Goal: Communication & Community: Answer question/provide support

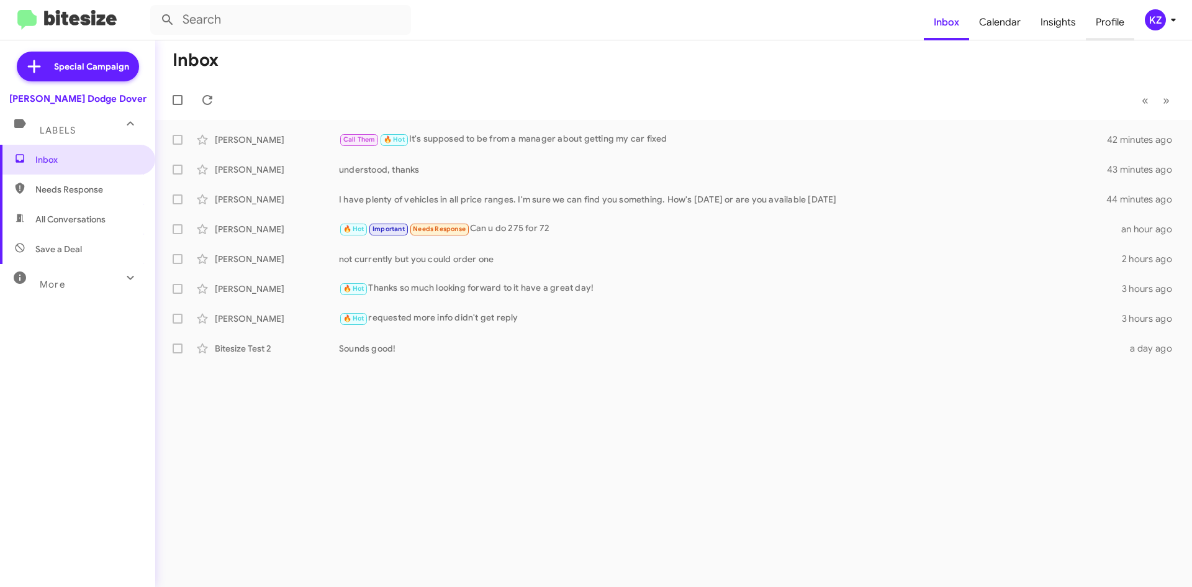
click at [1107, 22] on span "Profile" at bounding box center [1110, 22] width 48 height 36
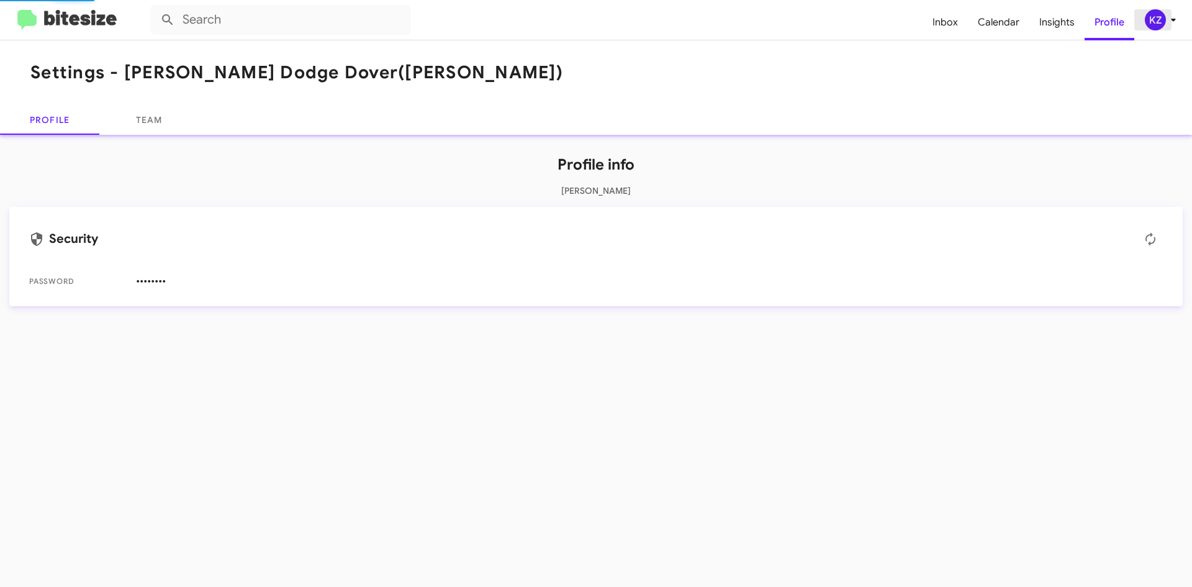
click at [1164, 15] on div "KZ" at bounding box center [1155, 19] width 21 height 21
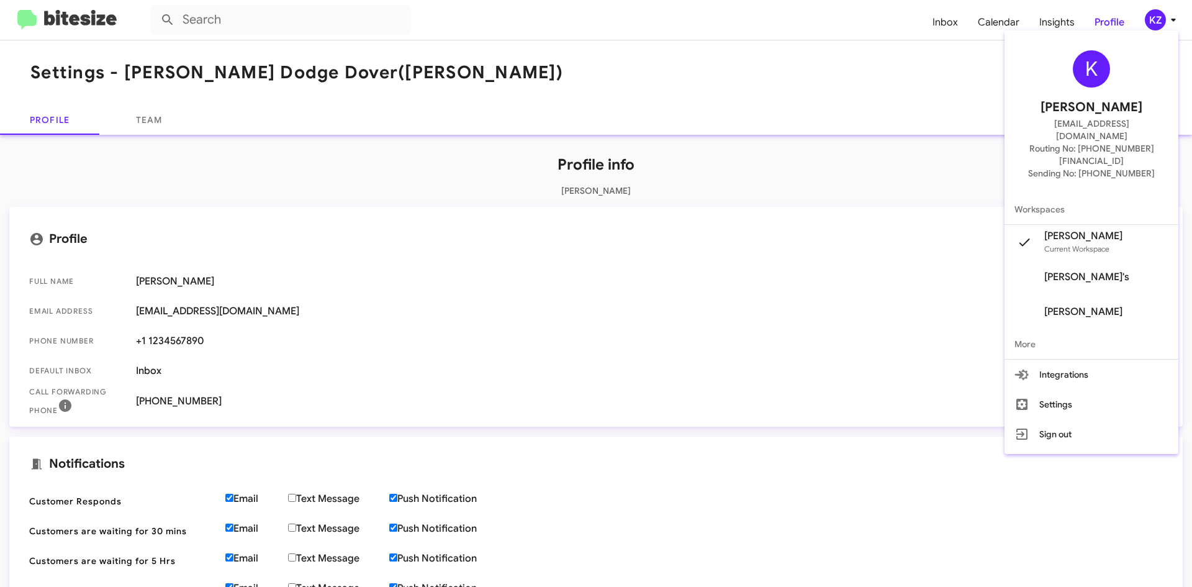
click at [827, 40] on div at bounding box center [596, 293] width 1192 height 587
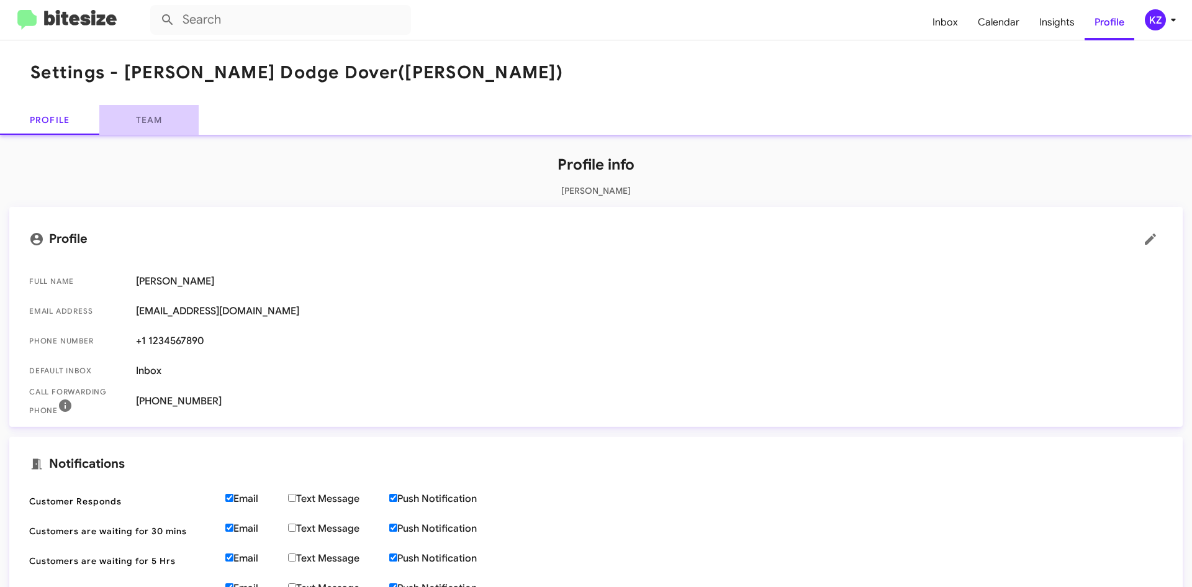
click at [154, 115] on link "Team" at bounding box center [148, 120] width 99 height 30
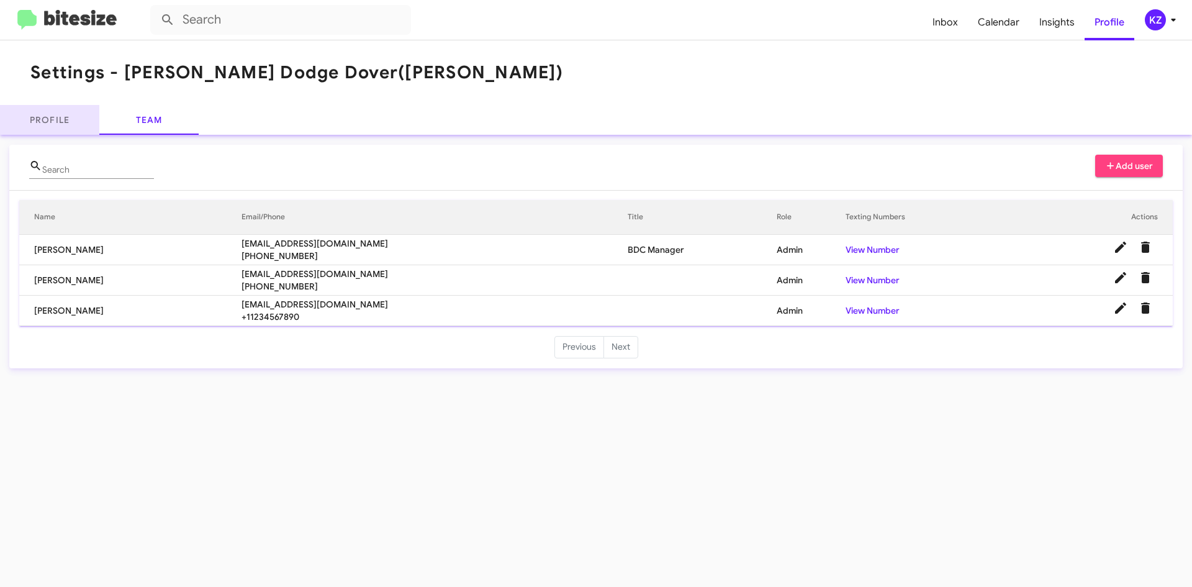
click at [56, 119] on link "Profile" at bounding box center [49, 120] width 99 height 30
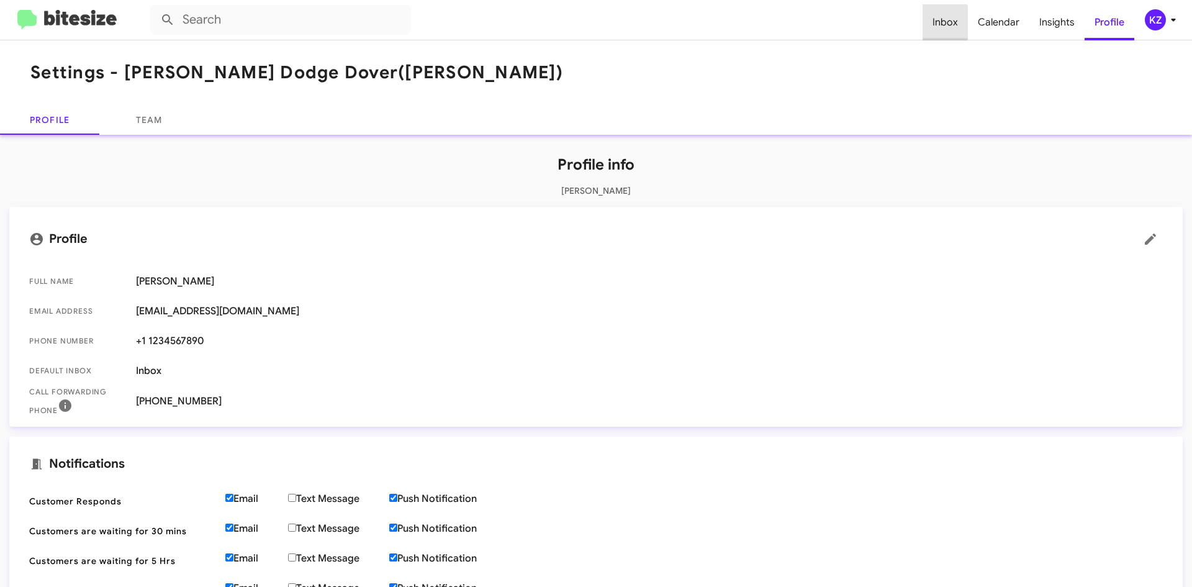
click at [946, 22] on span "Inbox" at bounding box center [945, 22] width 45 height 36
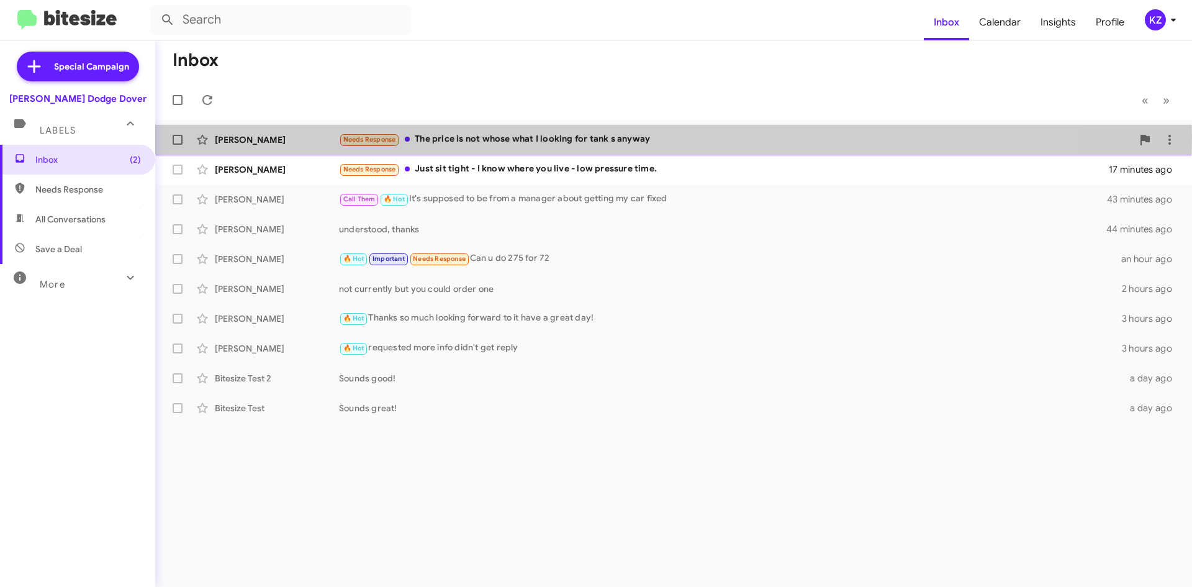
click at [505, 138] on div "Needs Response The price is not whose what I looking for tank s anyway" at bounding box center [735, 139] width 793 height 14
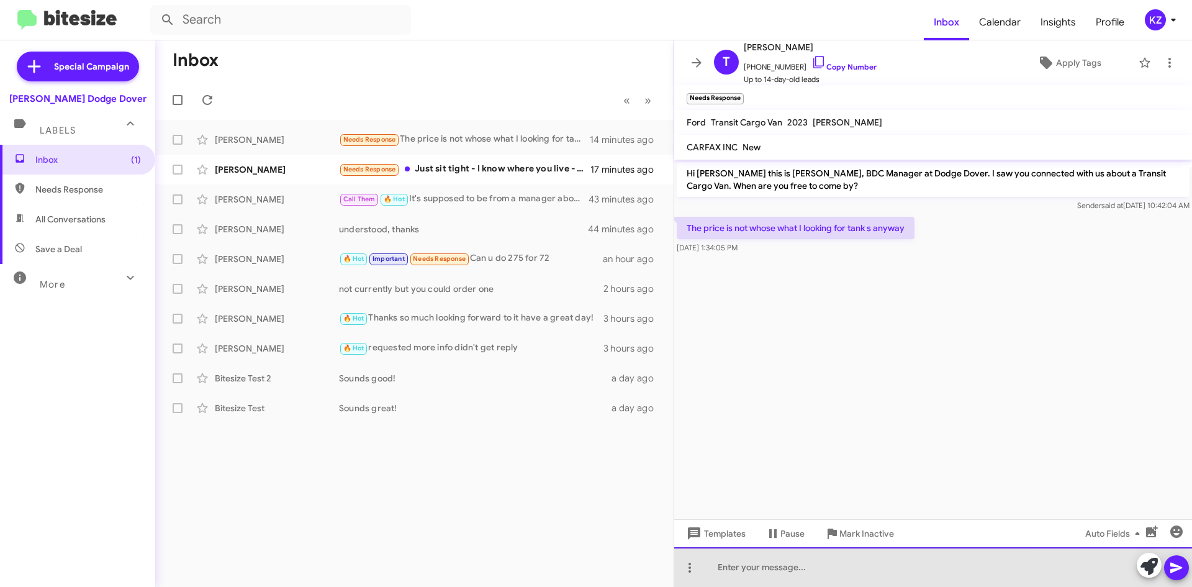
click at [721, 578] on div at bounding box center [933, 567] width 518 height 40
click at [728, 572] on div at bounding box center [933, 567] width 518 height 40
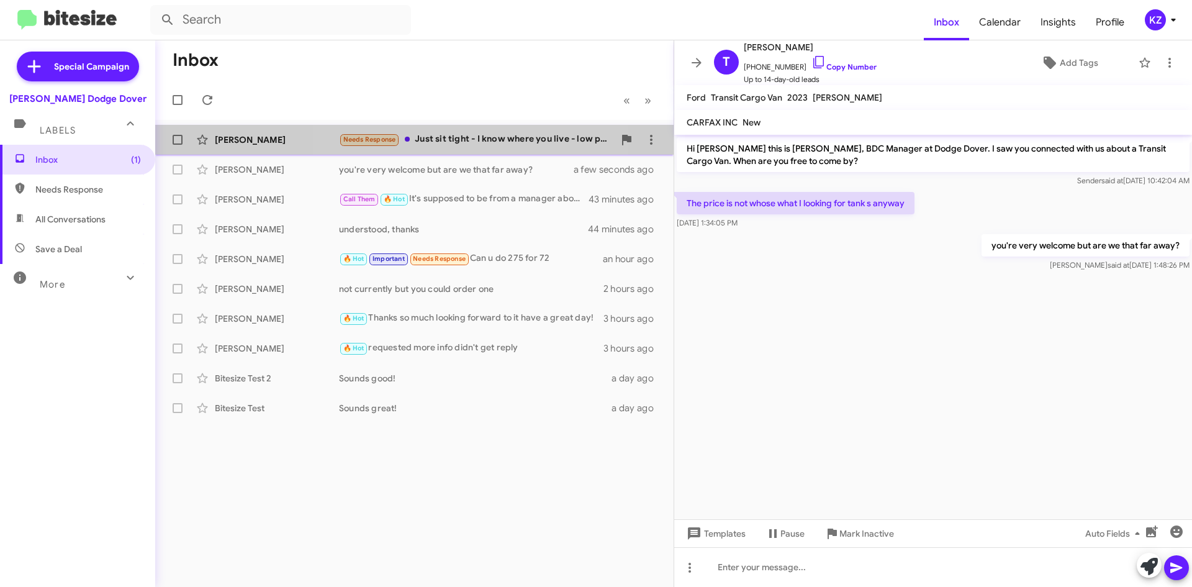
click at [470, 135] on div "Needs Response Just sit tight - I know where you live - low pressure time." at bounding box center [476, 139] width 275 height 14
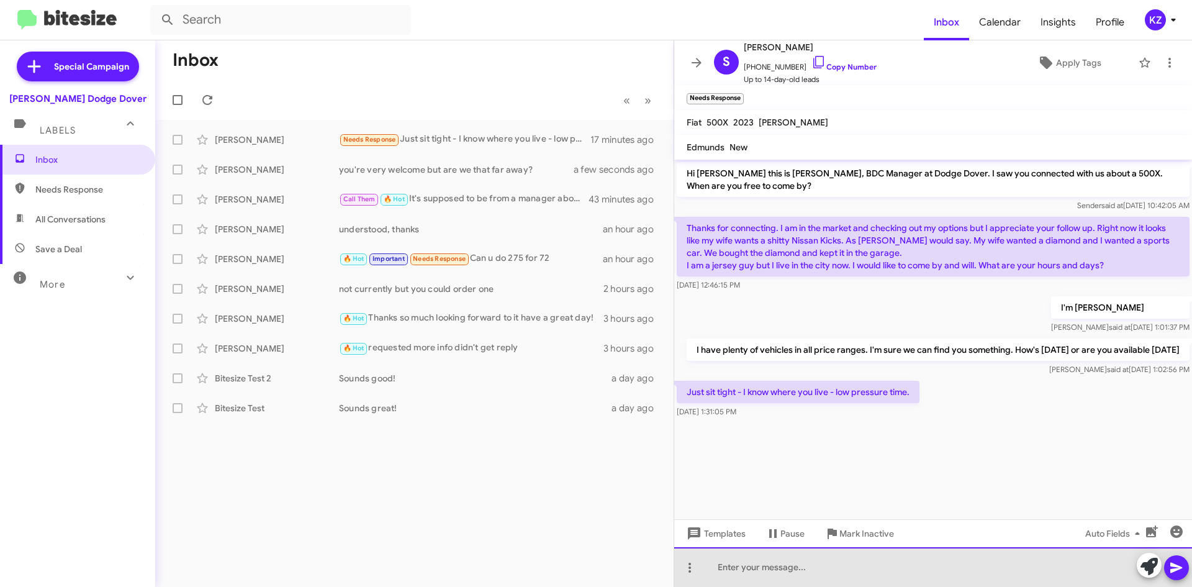
click at [776, 565] on div at bounding box center [933, 567] width 518 height 40
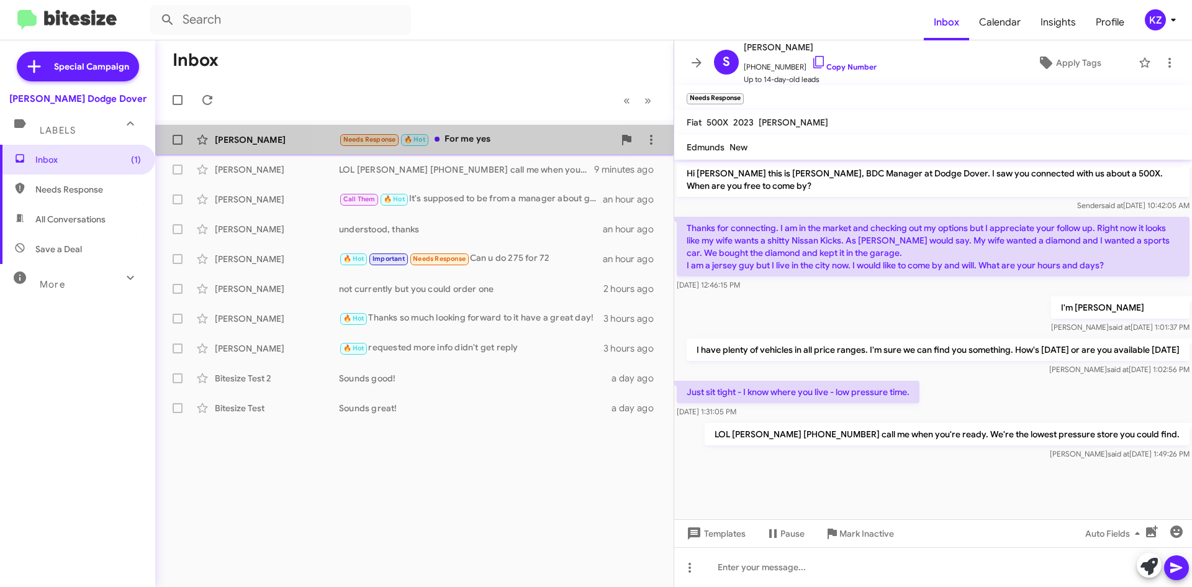
click at [456, 143] on div "Needs Response 🔥 Hot For me yes" at bounding box center [476, 139] width 275 height 14
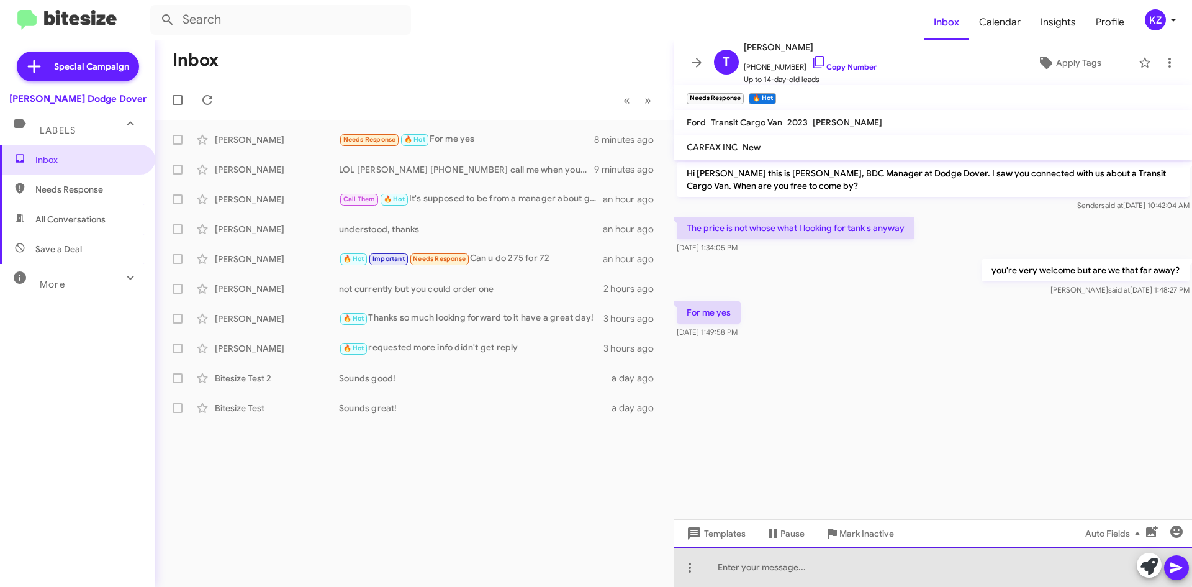
click at [887, 565] on div at bounding box center [933, 567] width 518 height 40
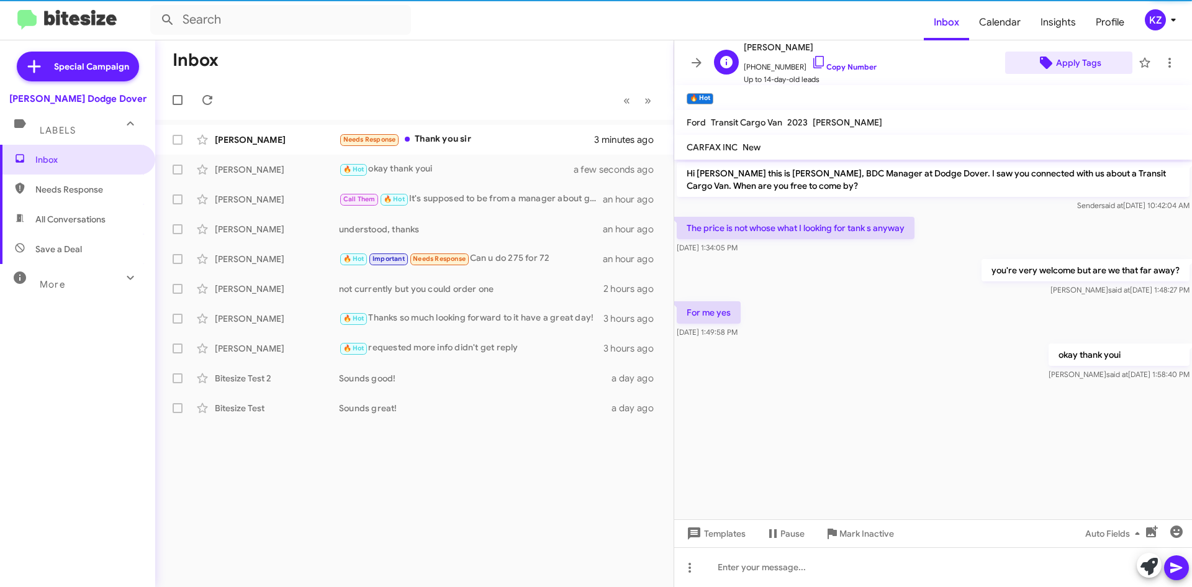
click at [1070, 52] on span "Apply Tags" at bounding box center [1078, 63] width 45 height 22
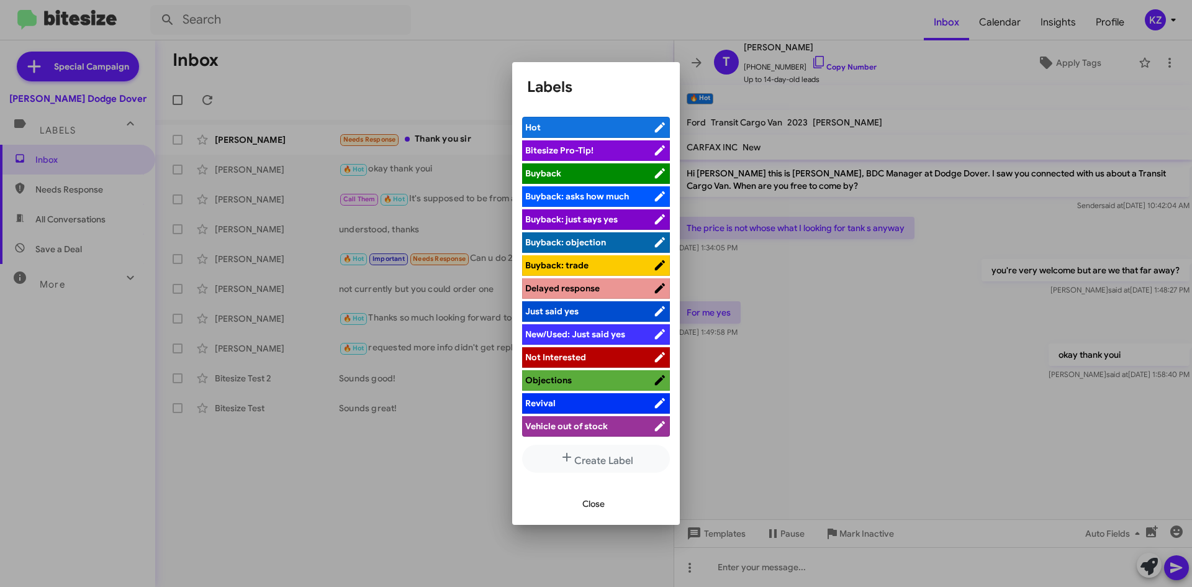
click at [561, 356] on span "Not Interested" at bounding box center [555, 356] width 61 height 11
drag, startPoint x: 594, startPoint y: 361, endPoint x: 772, endPoint y: 422, distance: 188.1
click at [772, 422] on div "Labels Hot Bitesize Pro-Tip! [PERSON_NAME]: asks how much [PERSON_NAME]: just s…" at bounding box center [596, 293] width 1192 height 587
click at [656, 359] on icon at bounding box center [660, 357] width 9 height 9
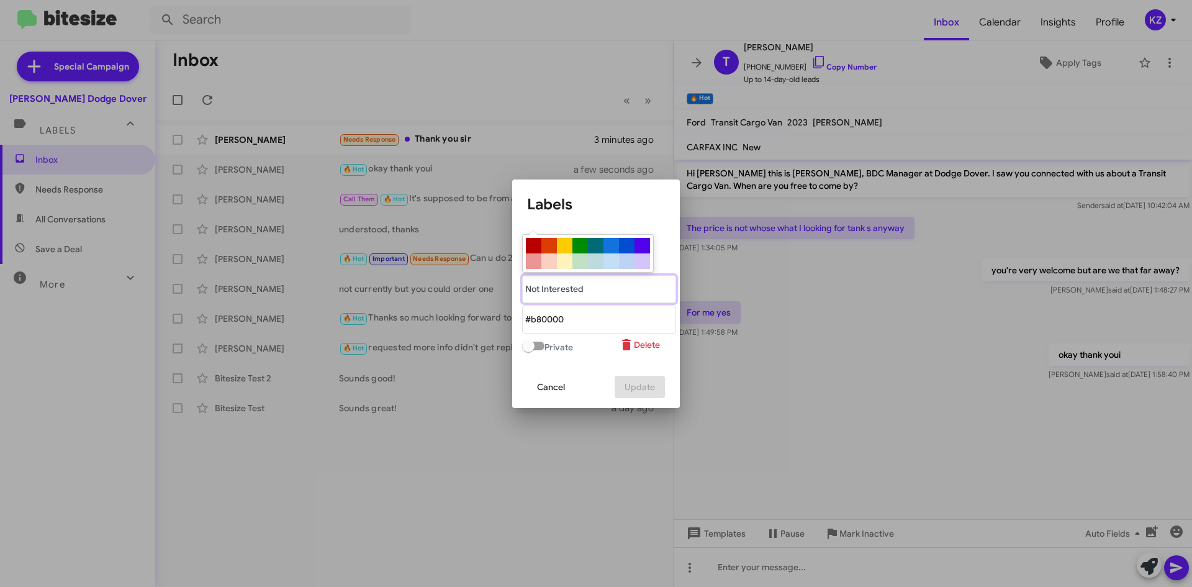
click at [600, 296] on "text" at bounding box center [599, 289] width 154 height 28
click at [597, 244] on div at bounding box center [596, 246] width 16 height 16
type "#006b76"
drag, startPoint x: 988, startPoint y: 377, endPoint x: 993, endPoint y: 367, distance: 11.1
click at [993, 367] on div at bounding box center [596, 293] width 1192 height 587
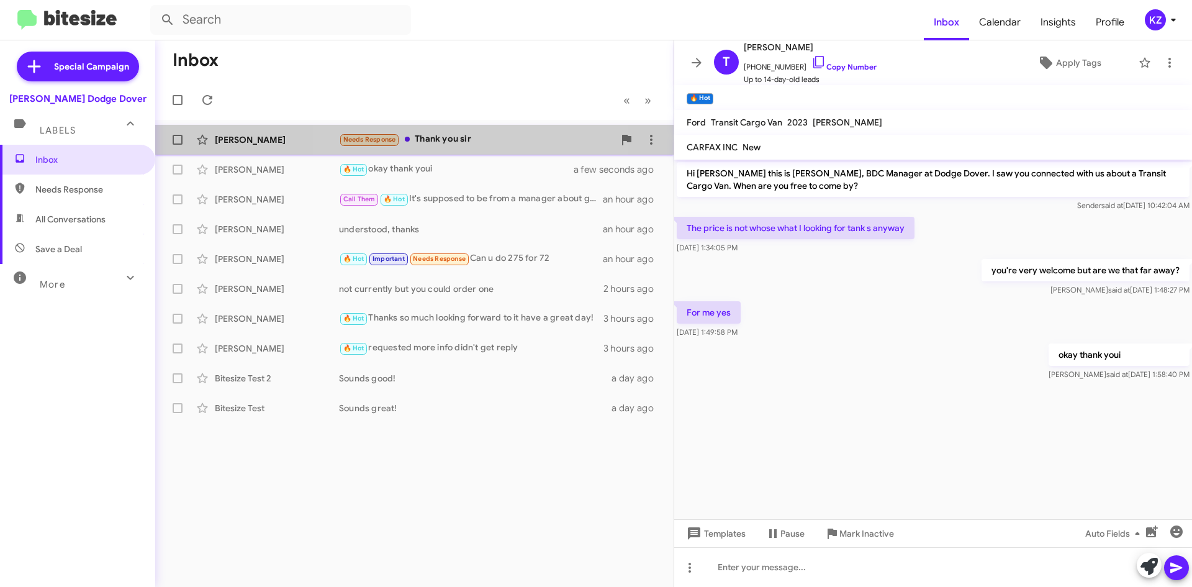
click at [448, 135] on div "Needs Response Thank you sir" at bounding box center [476, 139] width 275 height 14
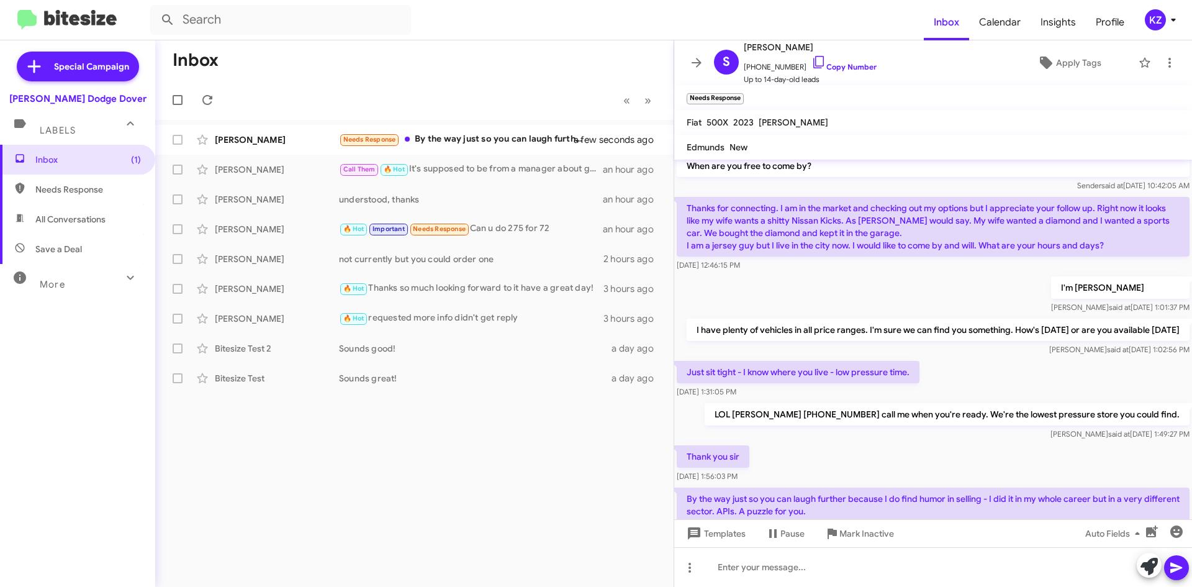
scroll to position [115, 0]
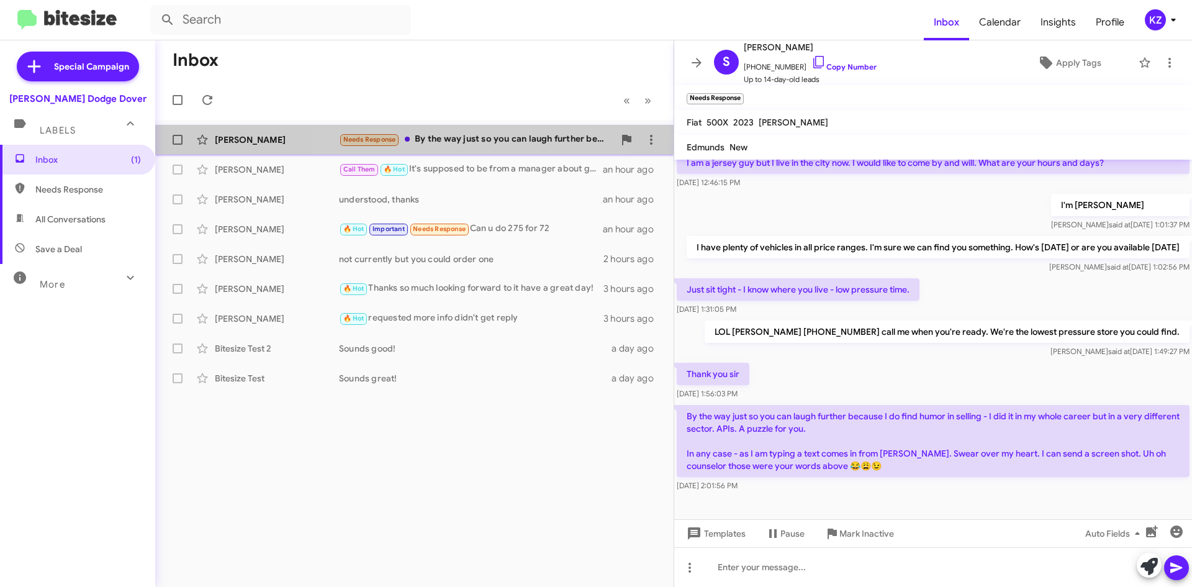
click at [464, 130] on div "[PERSON_NAME] Needs Response By the way just so you can laugh further because I…" at bounding box center [414, 139] width 499 height 25
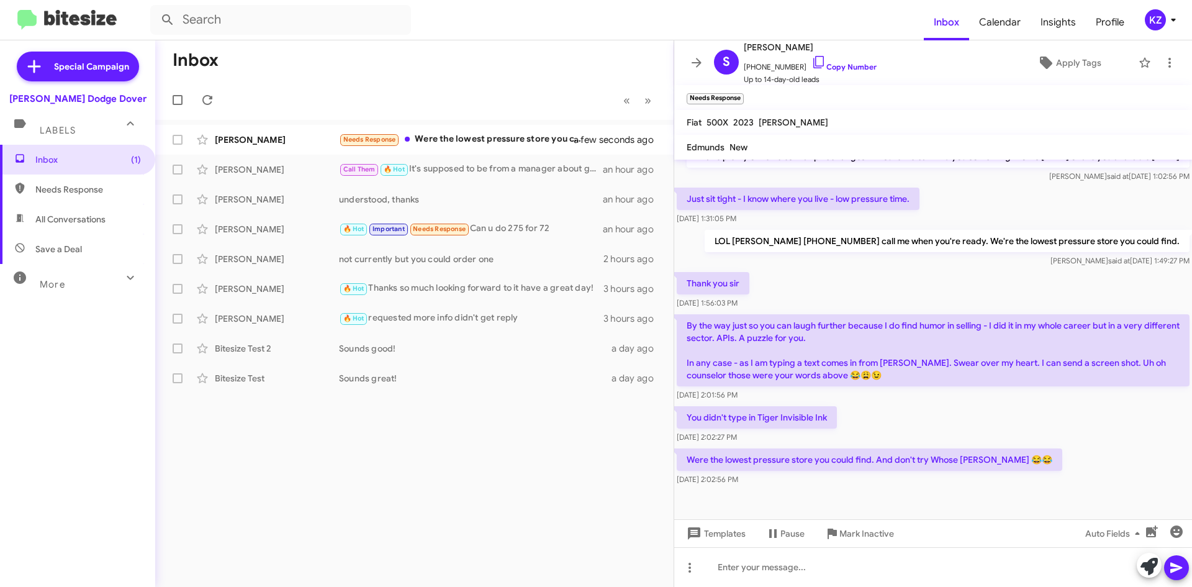
scroll to position [206, 0]
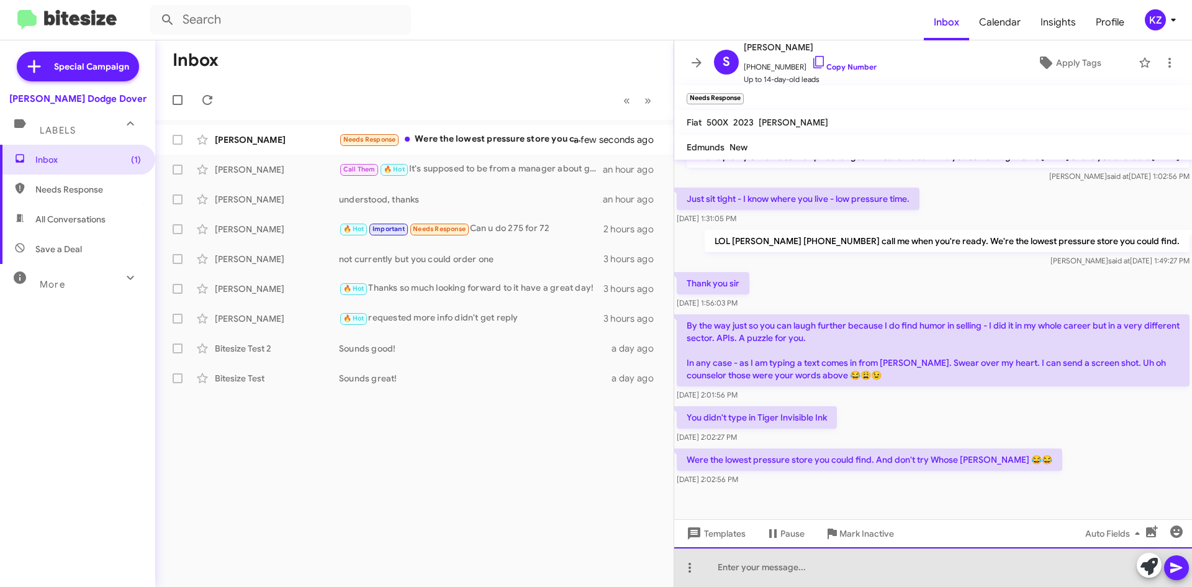
click at [838, 571] on div at bounding box center [933, 567] width 518 height 40
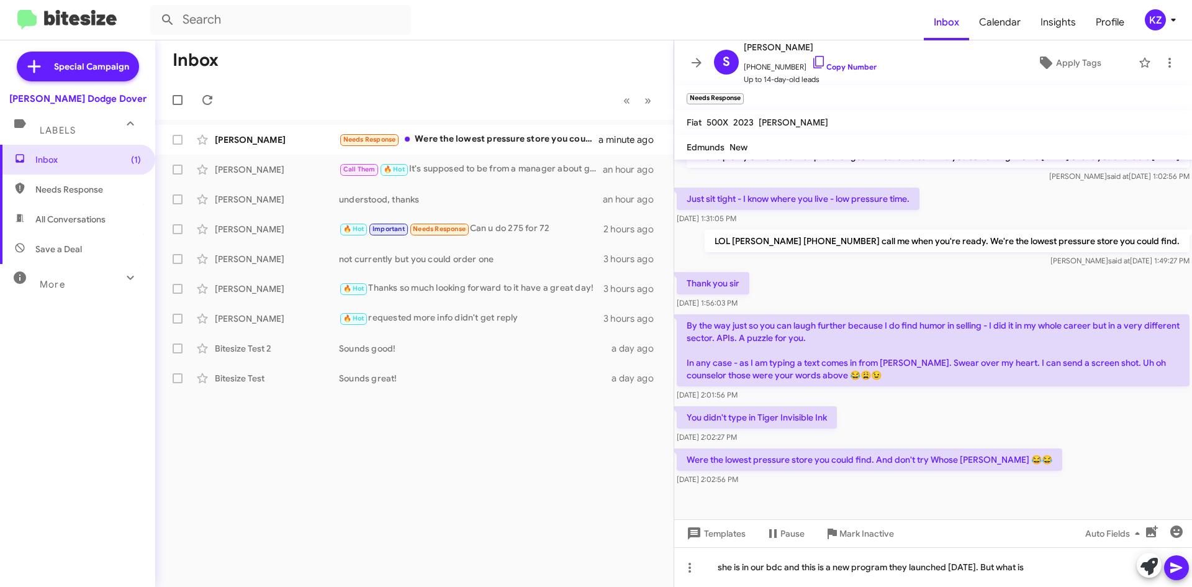
drag, startPoint x: 826, startPoint y: 419, endPoint x: 766, endPoint y: 414, distance: 60.5
click at [762, 415] on p "You didn't type in Tiger Invisible Ink" at bounding box center [757, 417] width 160 height 22
click at [924, 414] on div "You didn't type in Tiger Invisible Ink [DATE] 2:02:27 PM" at bounding box center [933, 425] width 518 height 42
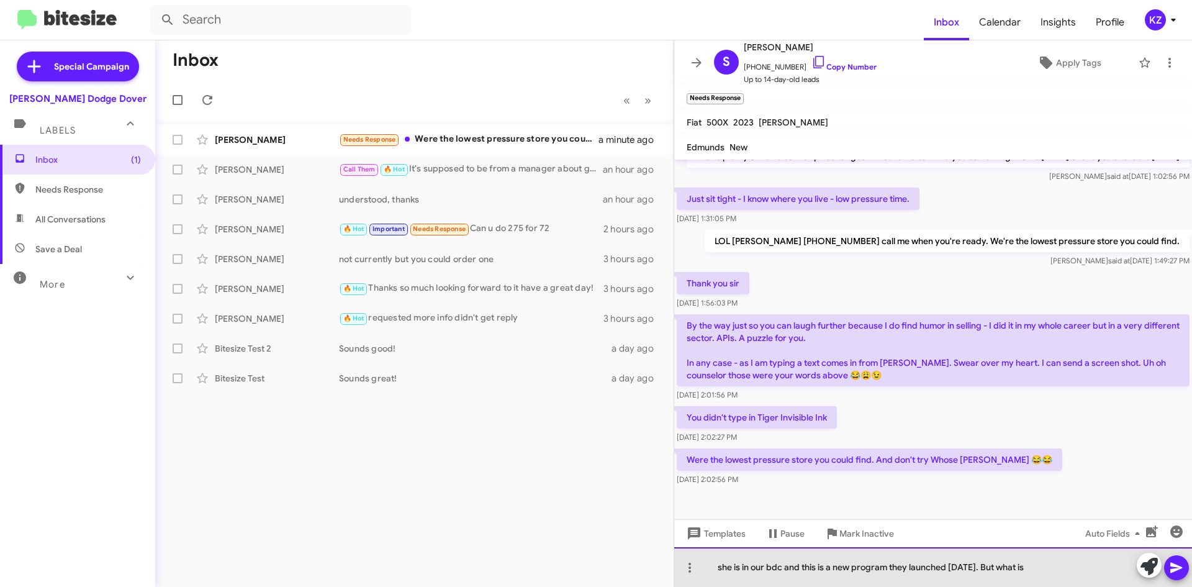
click at [1063, 576] on div "she is in our bdc and this is a new program they launched [DATE]. But what is" at bounding box center [933, 567] width 518 height 40
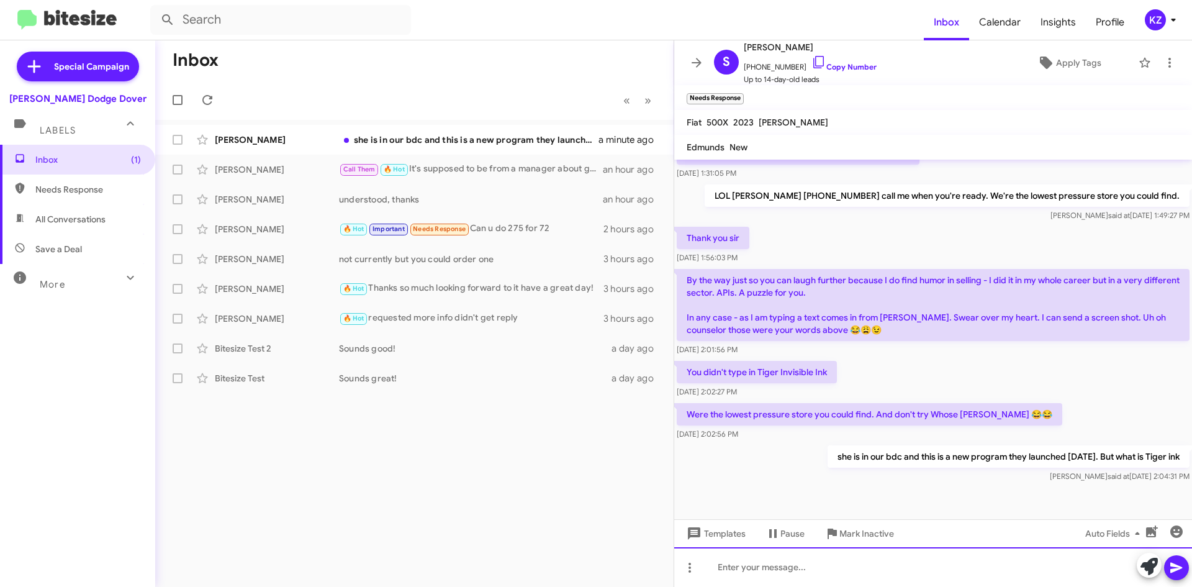
scroll to position [251, 0]
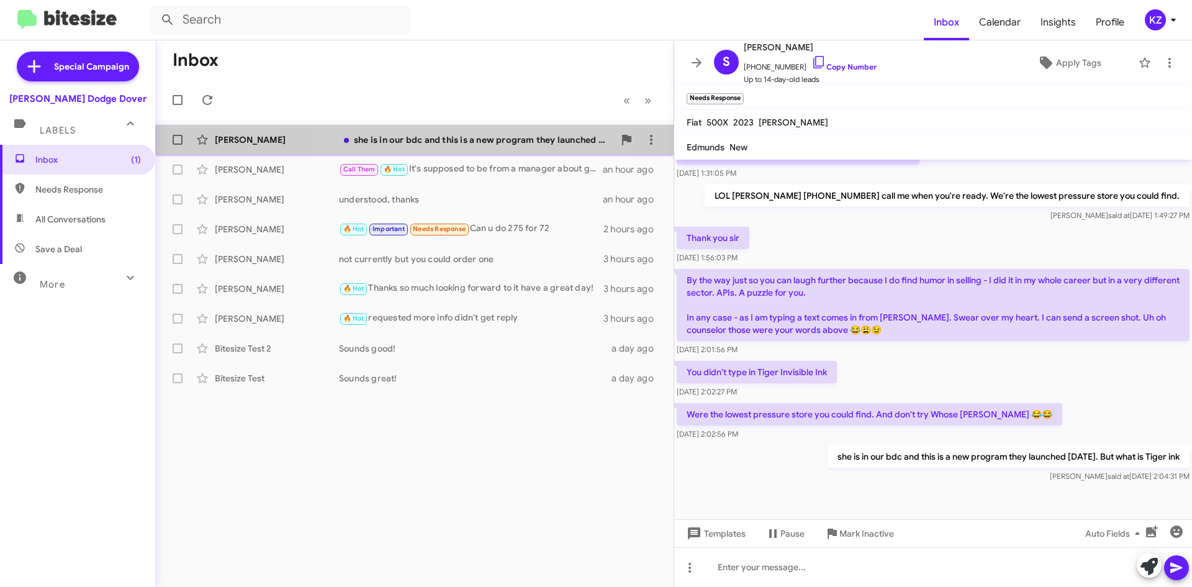
click at [432, 142] on div "she is in our bdc and this is a new program they launched [DATE]. But what is T…" at bounding box center [476, 139] width 275 height 12
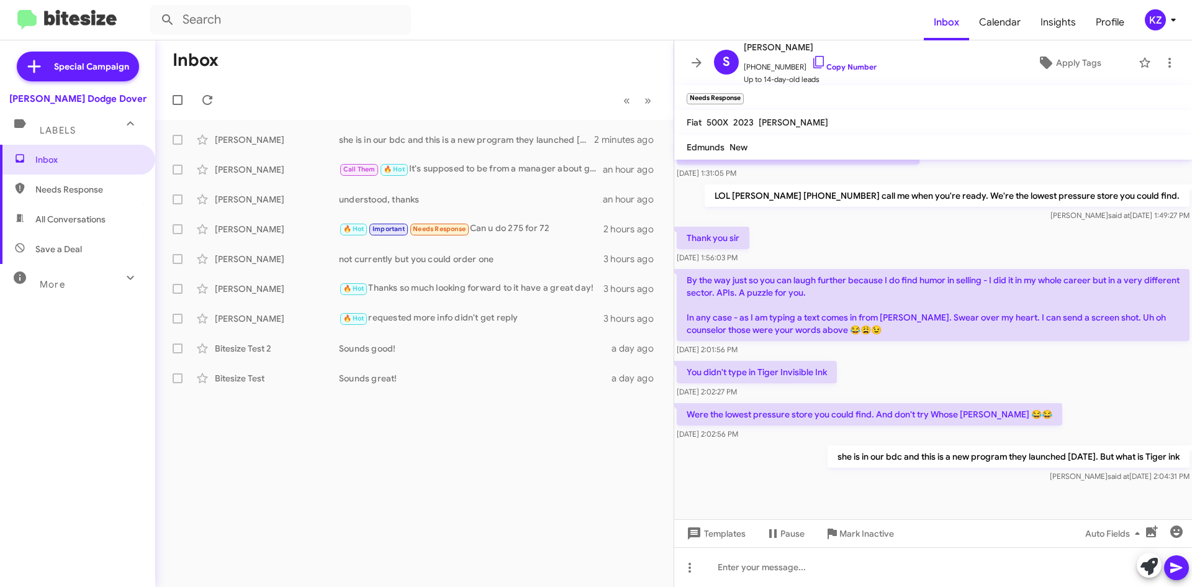
click at [1151, 22] on div "KZ" at bounding box center [1155, 19] width 21 height 21
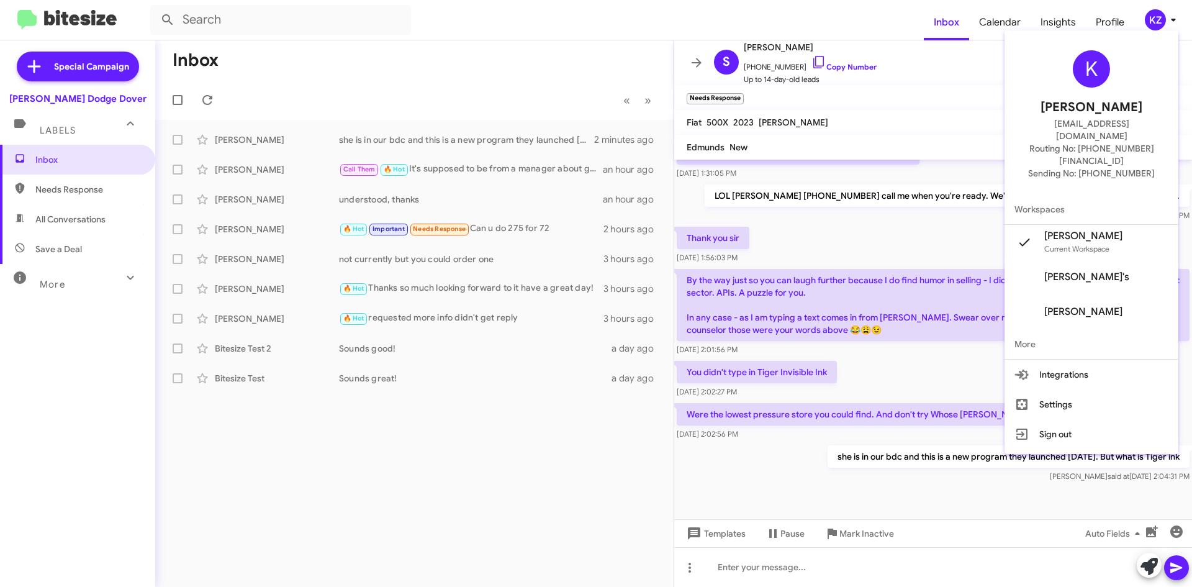
click at [1045, 329] on span "More" at bounding box center [1092, 344] width 174 height 30
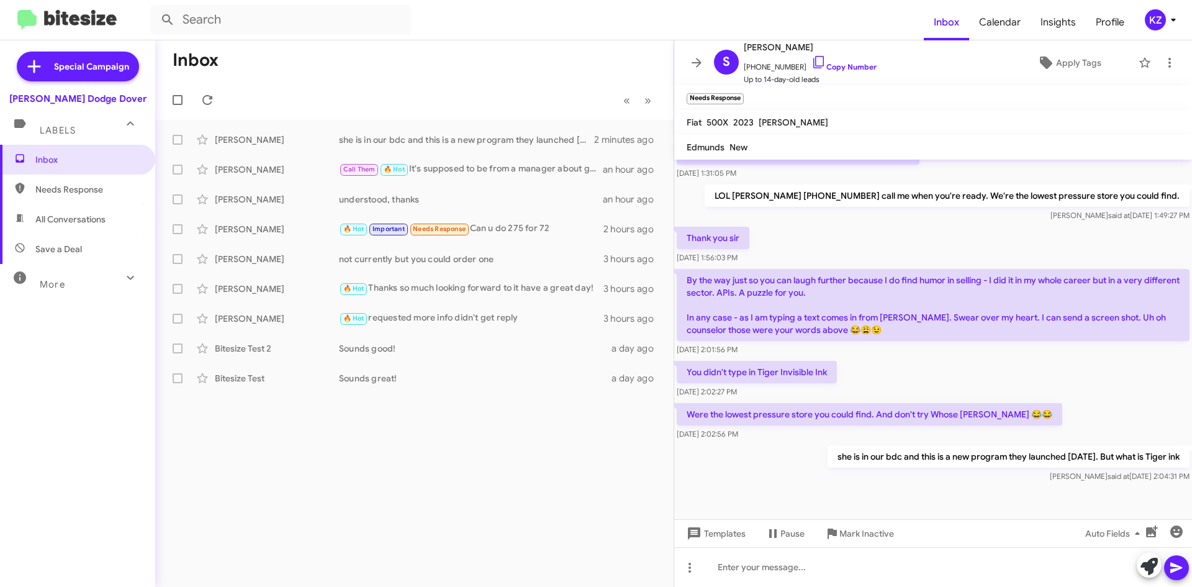
click at [1174, 19] on icon at bounding box center [1173, 20] width 4 height 3
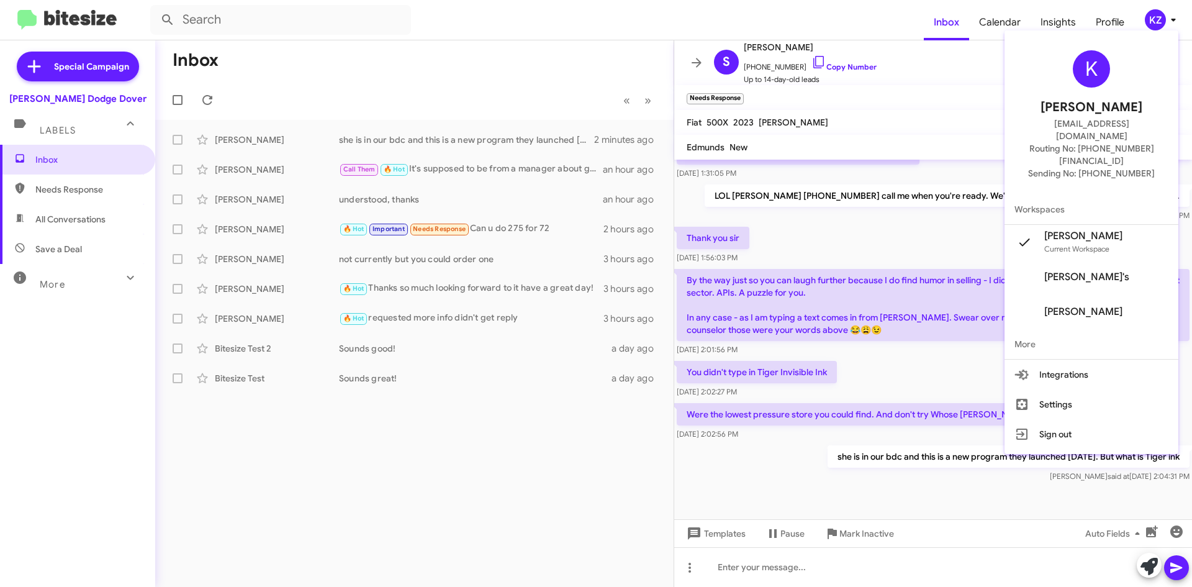
click at [1123, 56] on div "K [PERSON_NAME] [EMAIL_ADDRESS][DOMAIN_NAME] Routing No: [PHONE_NUMBER][FINANCI…" at bounding box center [1092, 114] width 174 height 159
click at [1109, 20] on div at bounding box center [596, 293] width 1192 height 587
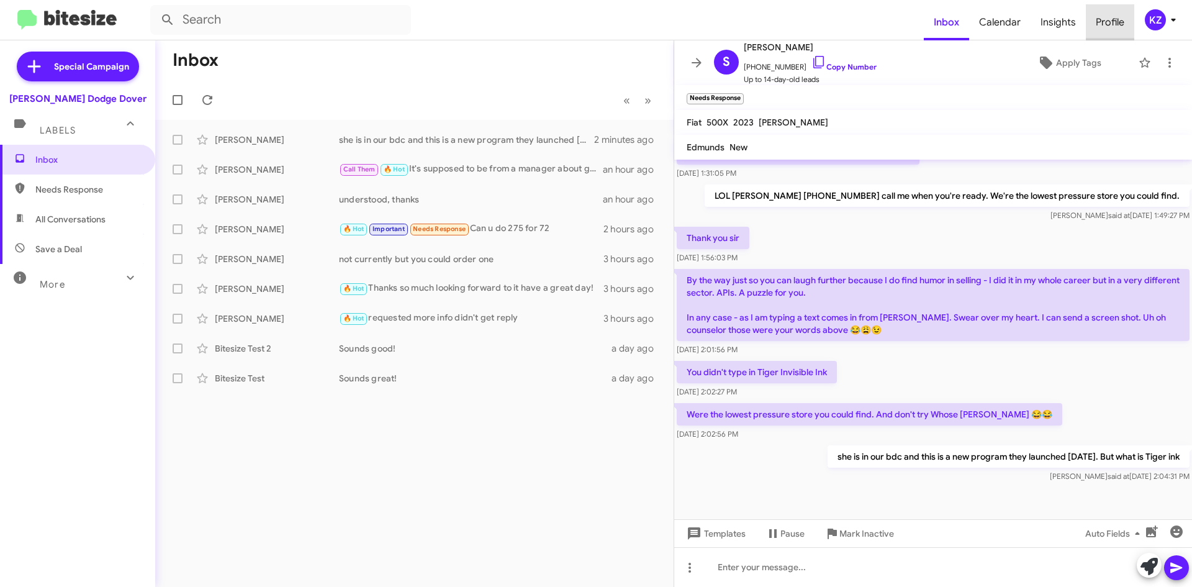
click at [1113, 24] on span "Profile" at bounding box center [1110, 22] width 48 height 36
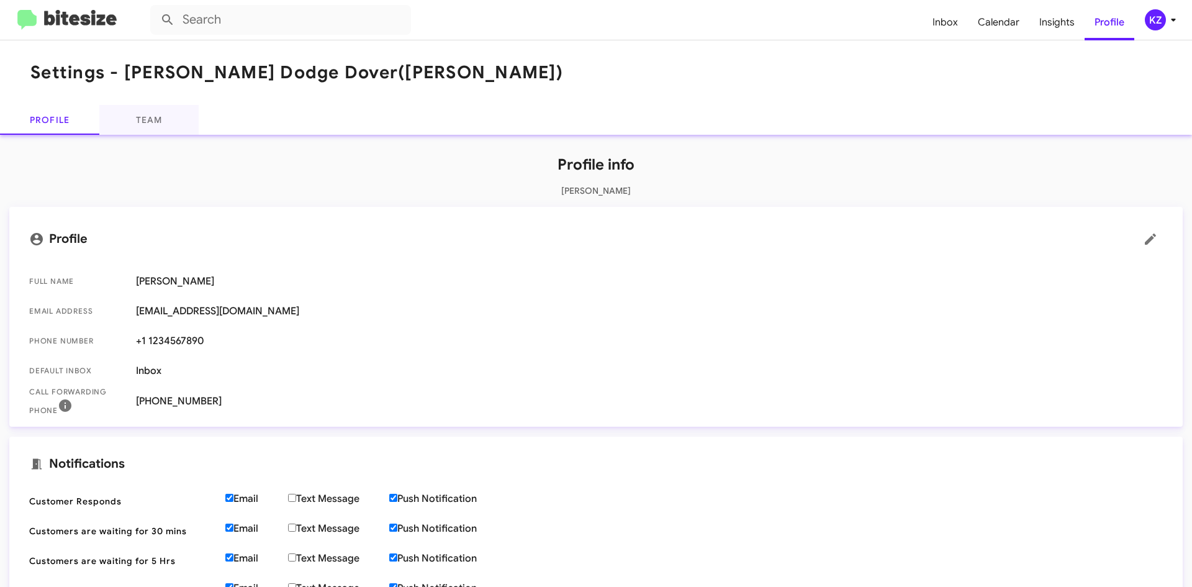
drag, startPoint x: 140, startPoint y: 106, endPoint x: 148, endPoint y: 115, distance: 12.8
click at [147, 114] on div "Settings - [PERSON_NAME] Dodge Dover ([PERSON_NAME]) Profile Team" at bounding box center [596, 87] width 1192 height 94
click at [151, 123] on link "Team" at bounding box center [148, 120] width 99 height 30
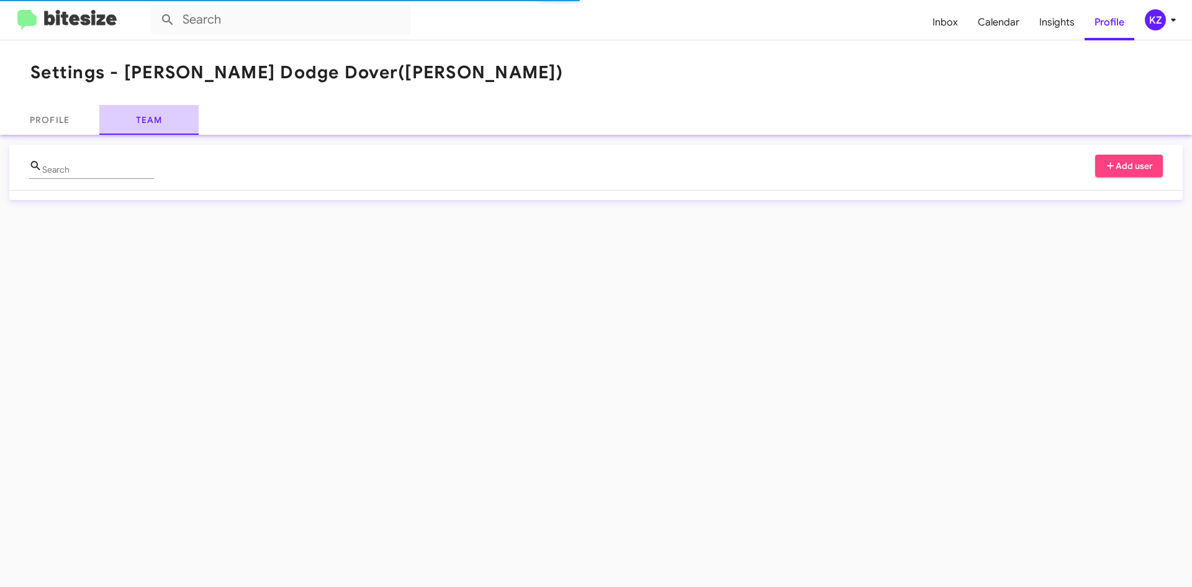
click at [151, 112] on link "Team" at bounding box center [148, 120] width 99 height 30
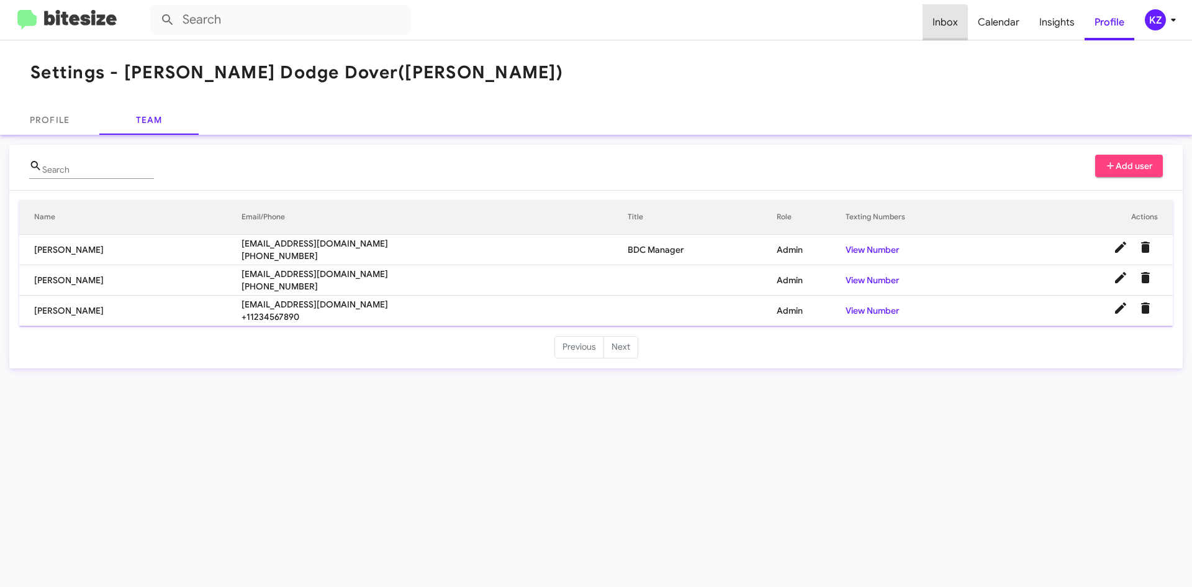
click at [944, 29] on span "Inbox" at bounding box center [945, 22] width 45 height 36
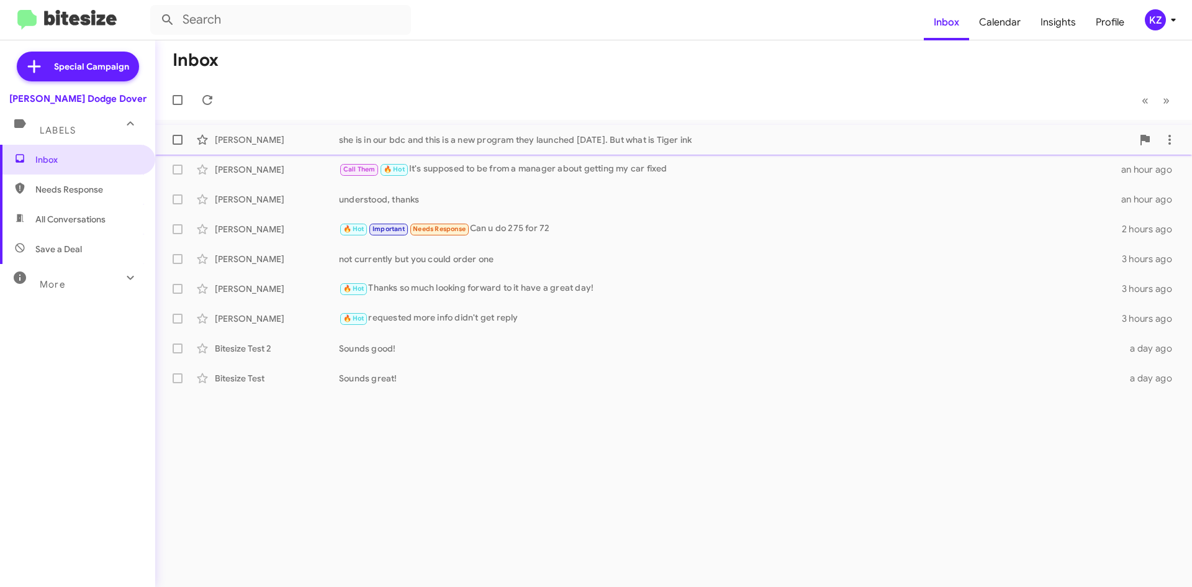
click at [535, 150] on div "[PERSON_NAME] she is in our bdc and this is a new program they launched [DATE].…" at bounding box center [673, 139] width 1017 height 25
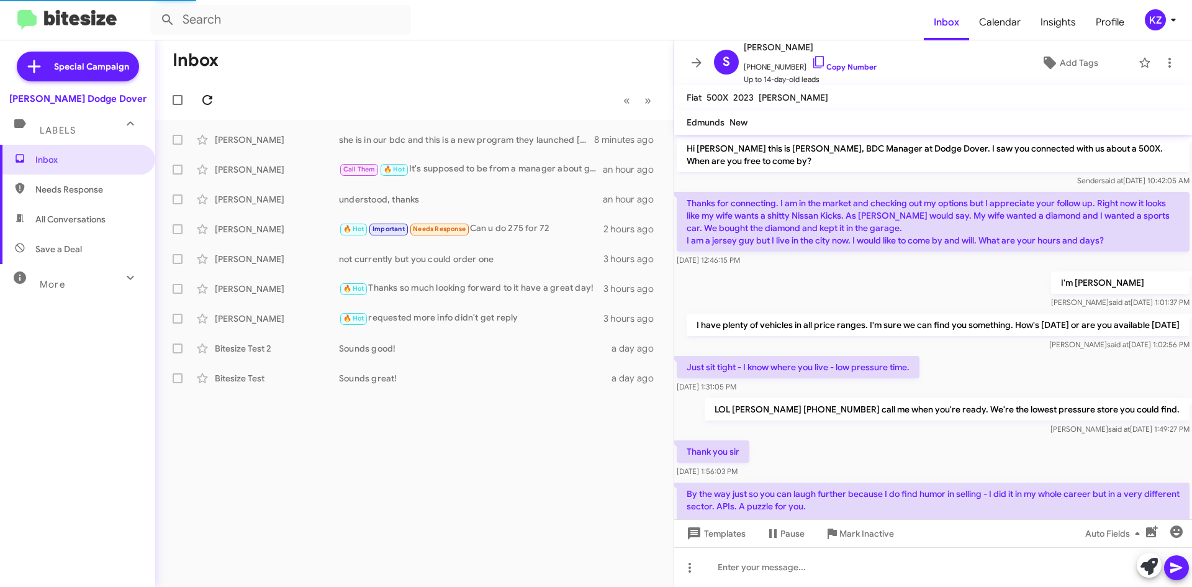
scroll to position [226, 0]
